Goal: Information Seeking & Learning: Understand process/instructions

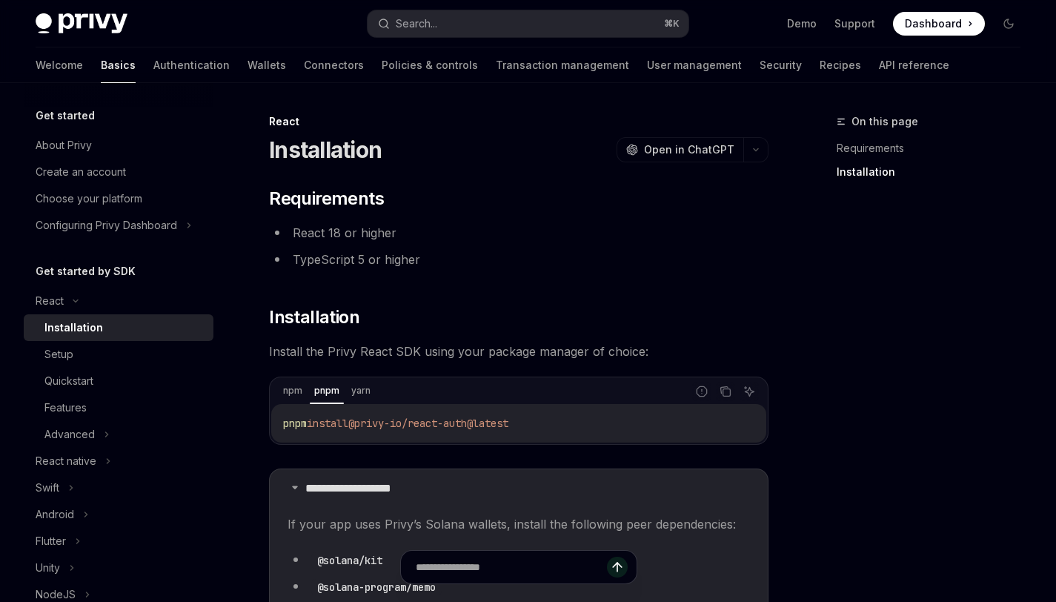
scroll to position [347, 0]
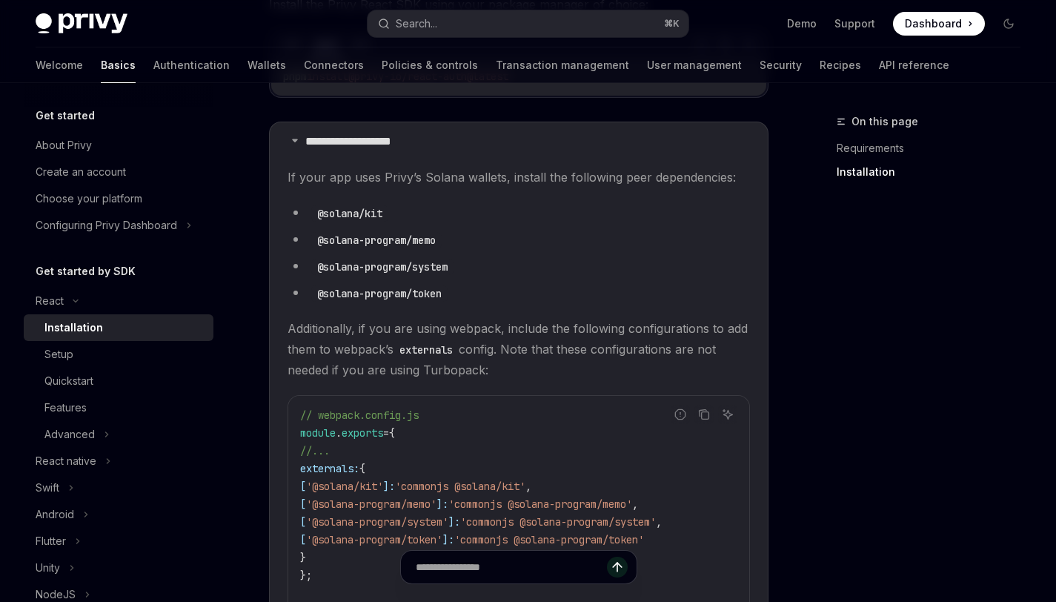
click at [109, 24] on img at bounding box center [82, 23] width 92 height 21
type textarea "*"
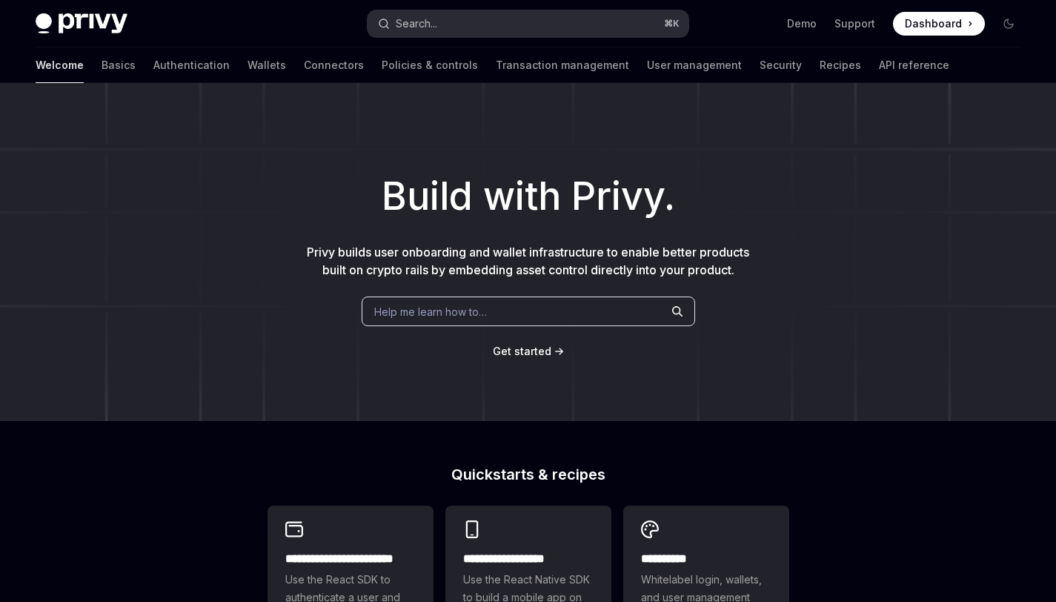
click at [428, 20] on div "Search..." at bounding box center [416, 24] width 41 height 18
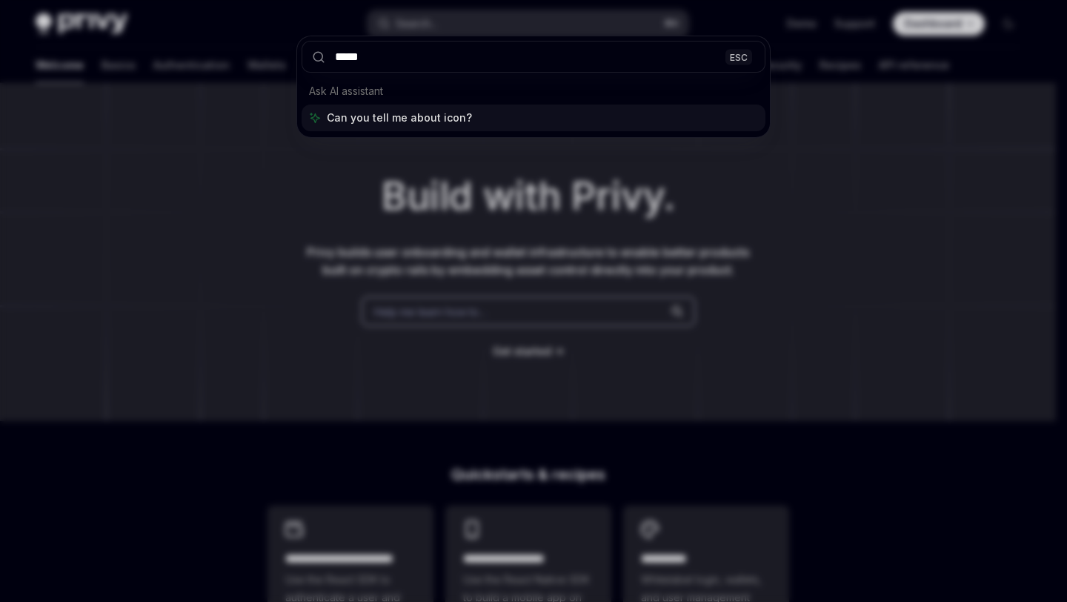
type input "*****"
type textarea "*"
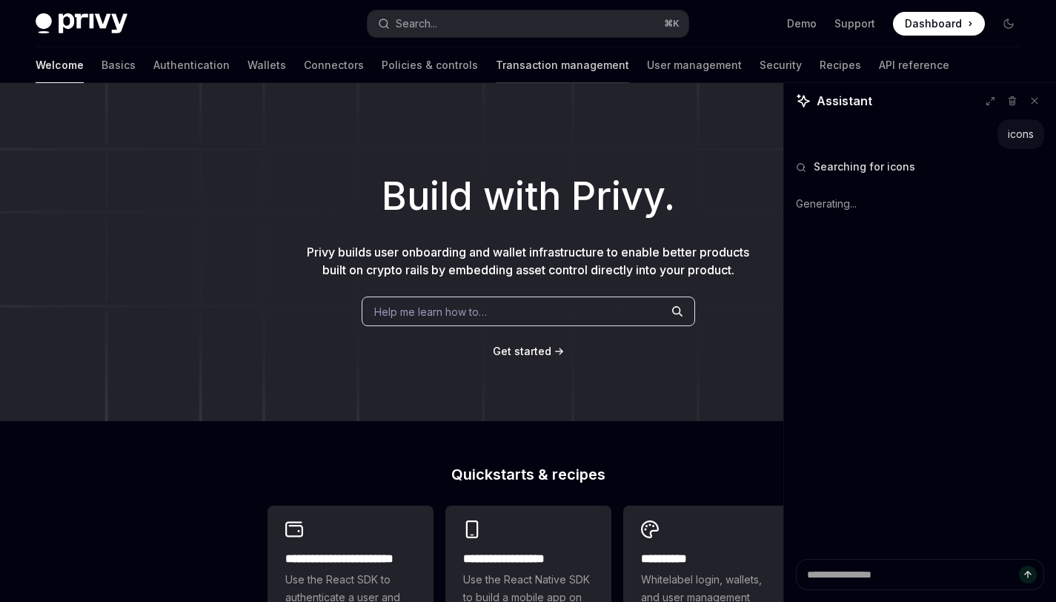
type textarea "*"
click at [480, 33] on button "Search... ⌘ K" at bounding box center [527, 23] width 320 height 27
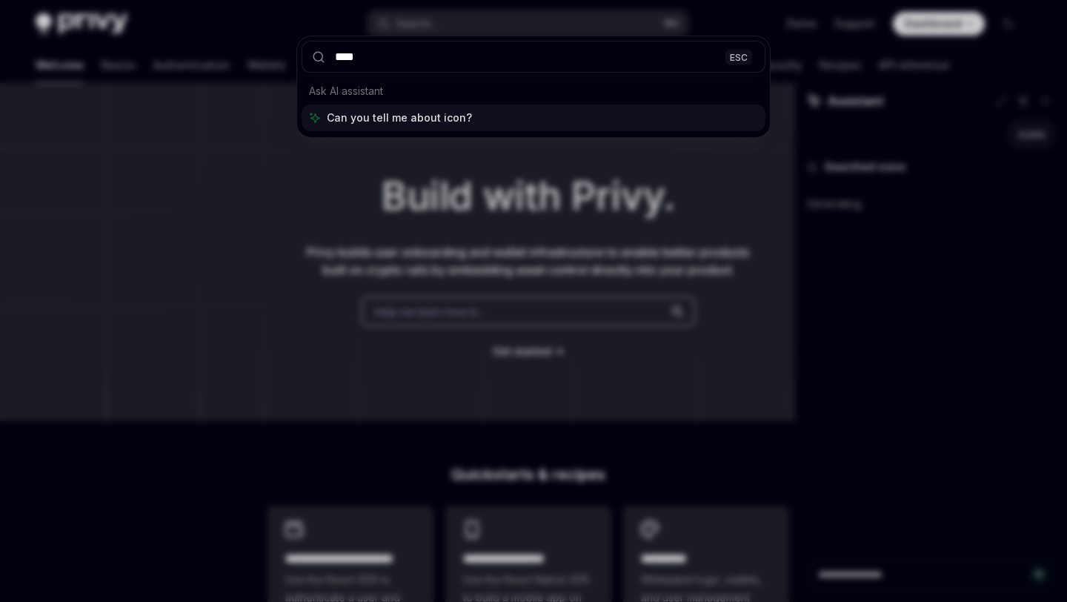
type input "*****"
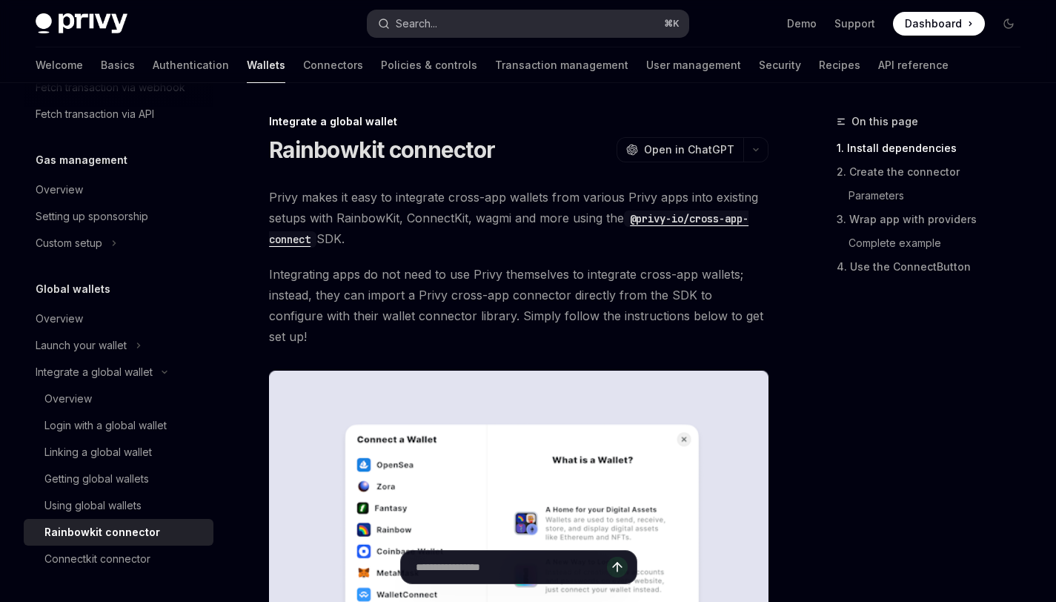
click at [529, 22] on button "Search... ⌘ K" at bounding box center [527, 23] width 320 height 27
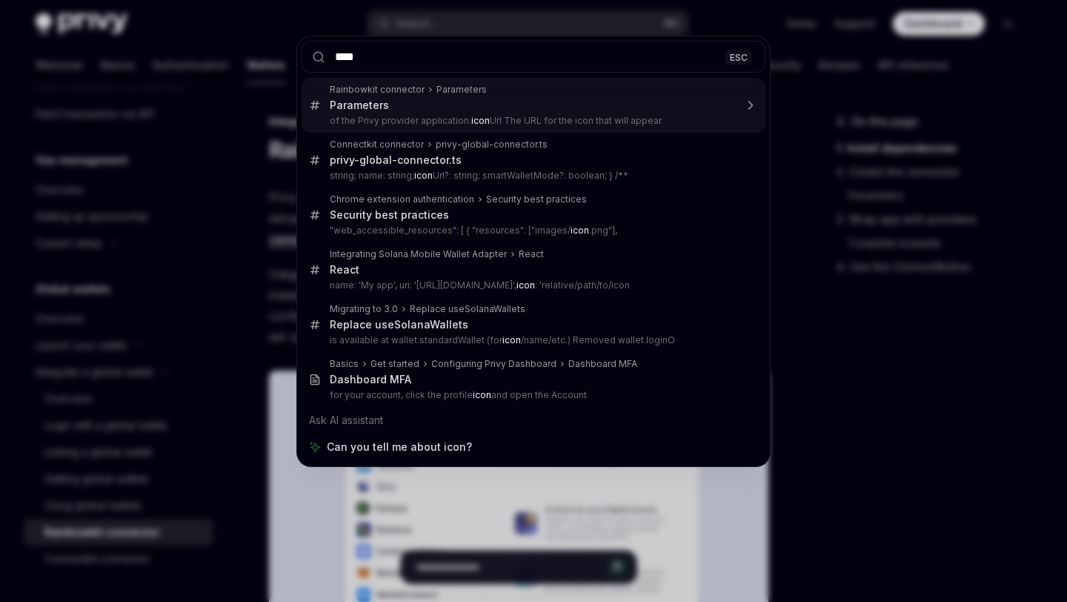
type input "*****"
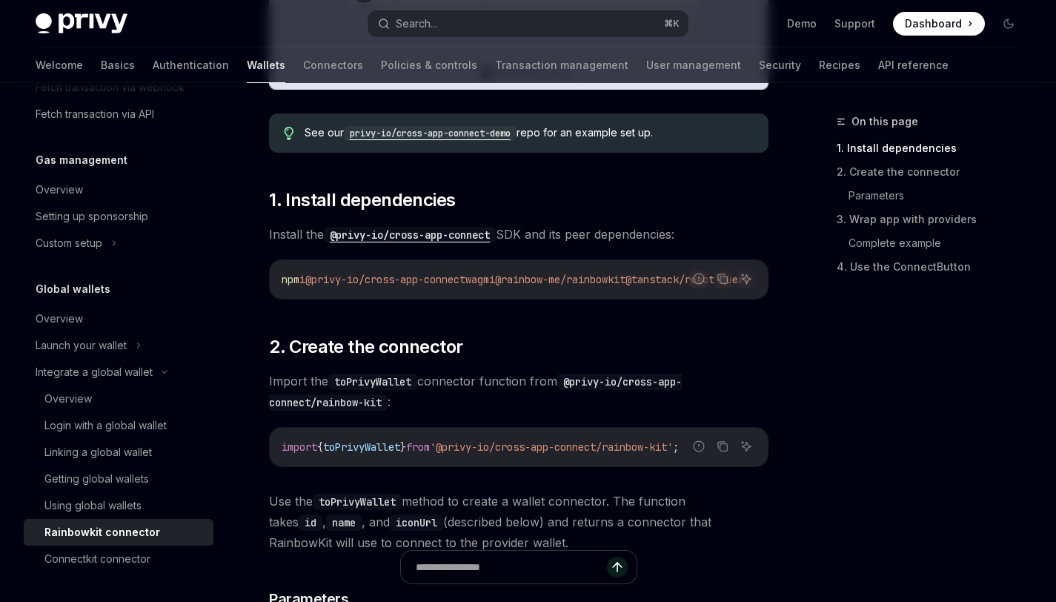
scroll to position [0, 72]
click at [728, 273] on icon "Copy the contents from the code block" at bounding box center [722, 279] width 12 height 12
click at [684, 294] on div "Report incorrect code" at bounding box center [699, 301] width 104 height 15
drag, startPoint x: 681, startPoint y: 280, endPoint x: 563, endPoint y: 270, distance: 118.2
click at [563, 270] on div "Report incorrect code Copy Ask AI npm i @privy-io/cross-app-connect wagmi @rain…" at bounding box center [518, 279] width 499 height 40
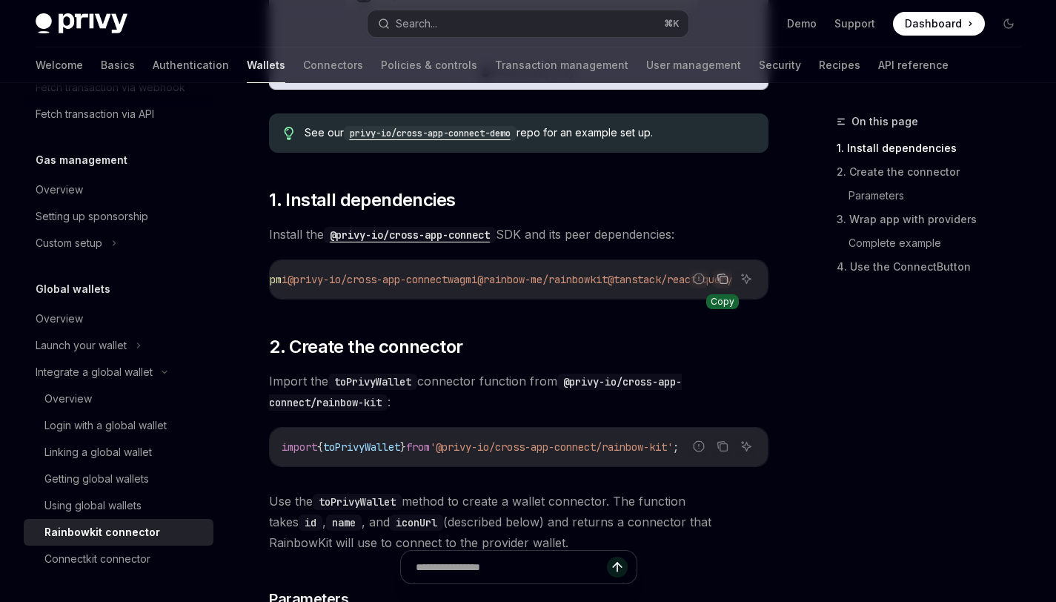
click at [729, 269] on button "Copy the contents from the code block" at bounding box center [722, 278] width 19 height 19
